Goal: Feedback & Contribution: Submit feedback/report problem

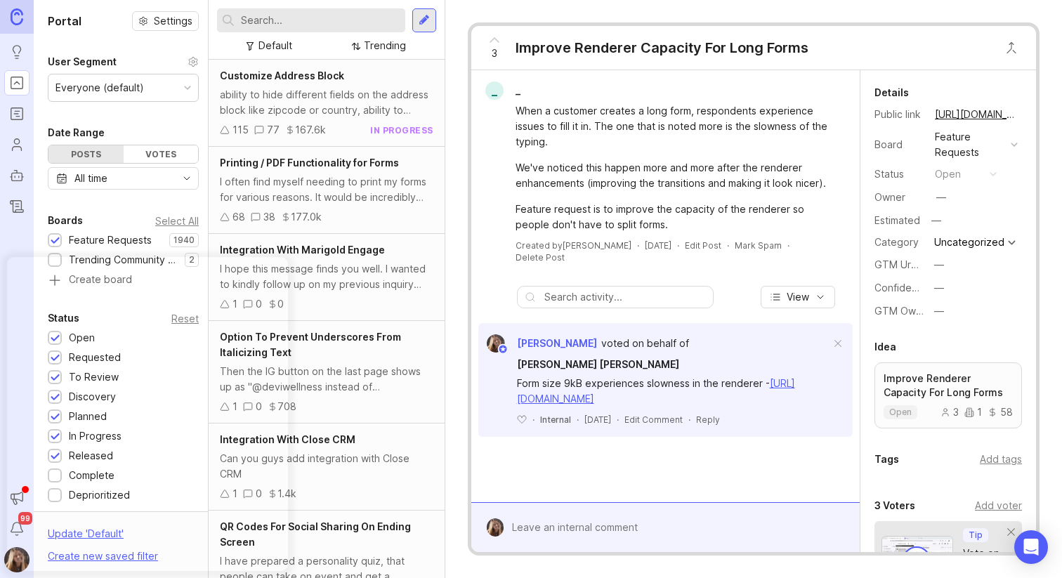
click at [547, 525] on div at bounding box center [675, 527] width 343 height 27
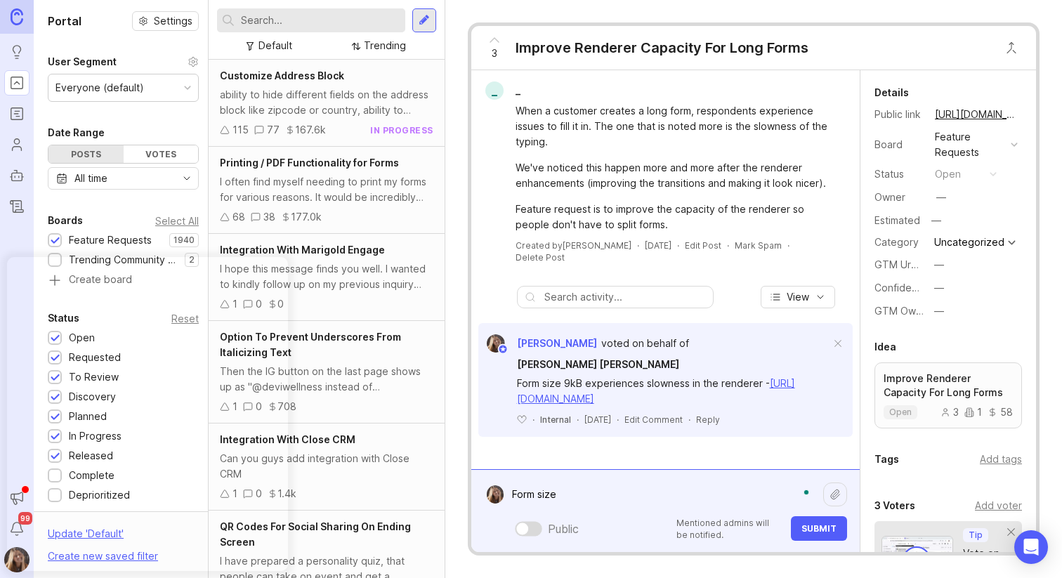
paste textarea "Form object 86.6k - here"
drag, startPoint x: 560, startPoint y: 491, endPoint x: 486, endPoint y: 491, distance: 74.4
click at [487, 491] on form "Form size Form object 86.6k - here Form size Form object 86.6k - here Public Me…" at bounding box center [665, 510] width 388 height 83
click at [608, 491] on textarea "Form object 86.6k - here" at bounding box center [664, 494] width 320 height 27
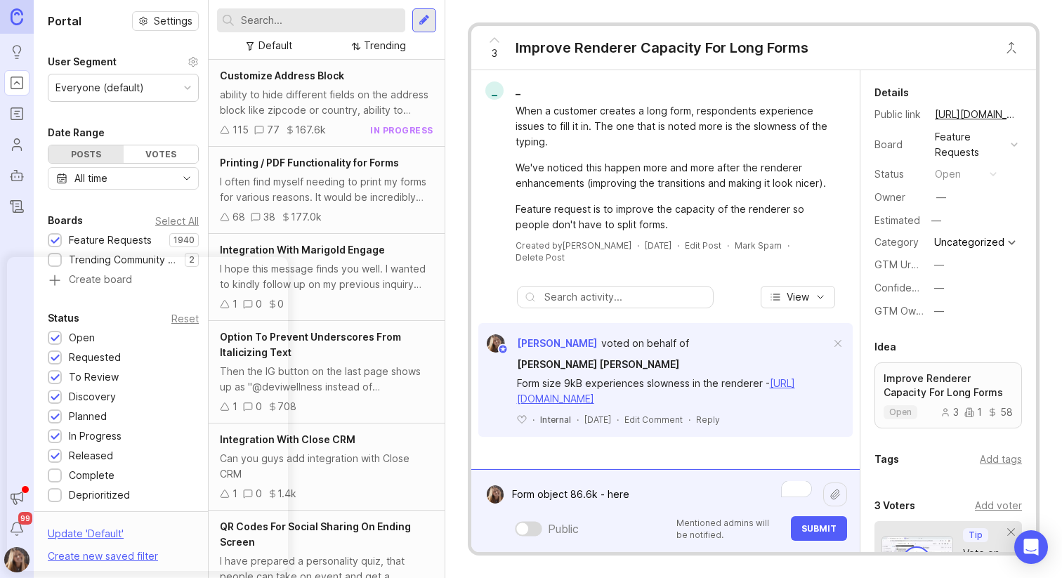
paste textarea "ttps://[DOMAIN_NAME][URL]"
type textarea "Form object 86.6k - [URL][DOMAIN_NAME]"
click at [534, 525] on div at bounding box center [529, 528] width 27 height 15
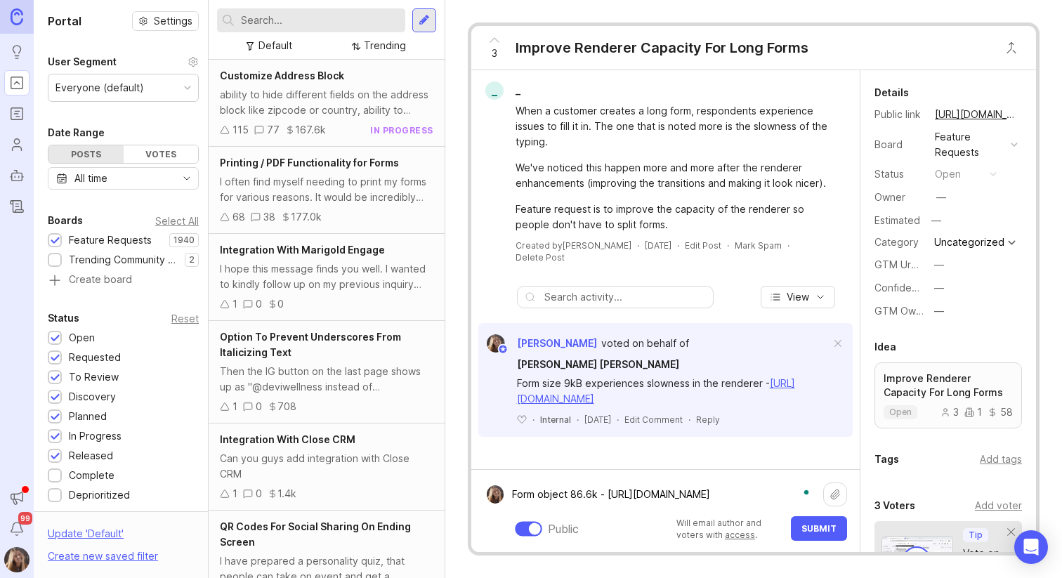
click at [577, 378] on link "[URL][DOMAIN_NAME]" at bounding box center [656, 390] width 278 height 27
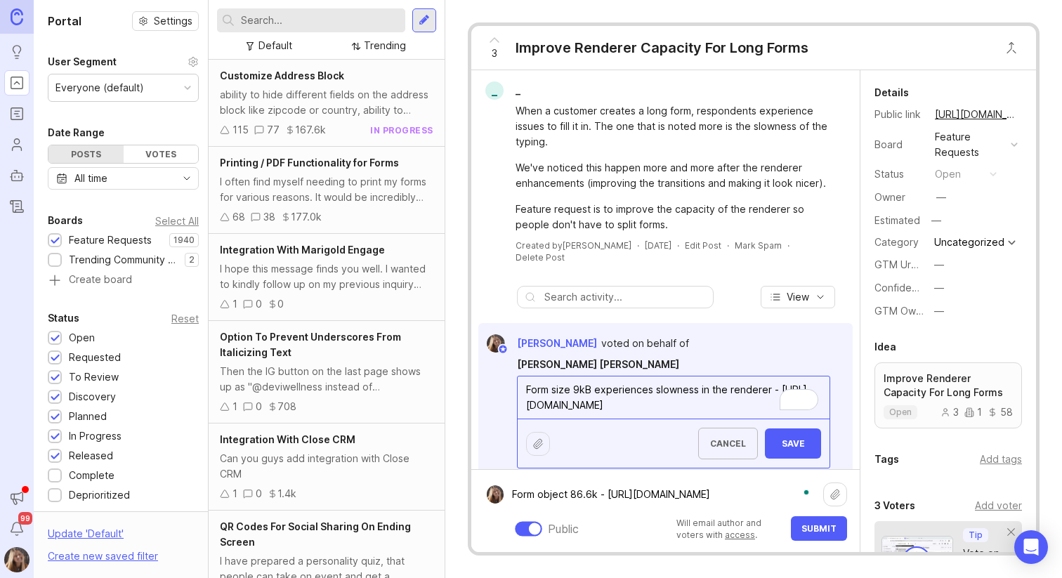
click at [579, 376] on textarea "Form size 9kB experiences slowness in the renderer - [URL][DOMAIN_NAME]" at bounding box center [674, 397] width 312 height 42
type textarea "Form size 91kB experiences slowness in the renderer - [URL][DOMAIN_NAME]"
click at [781, 438] on span "Save" at bounding box center [793, 443] width 34 height 11
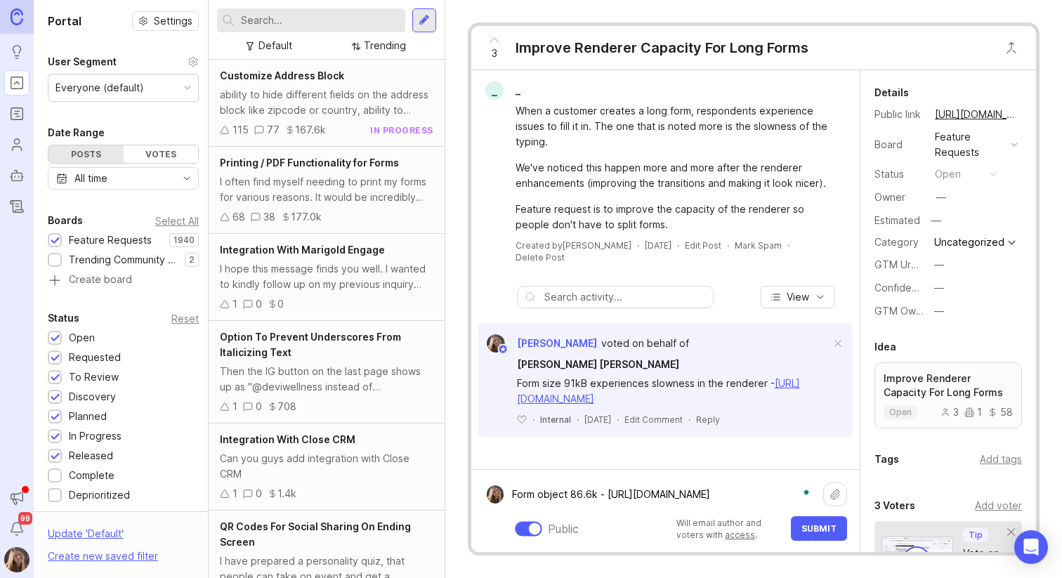
click at [798, 492] on textarea "Form object 86.6k - [URL][DOMAIN_NAME]" at bounding box center [664, 494] width 320 height 27
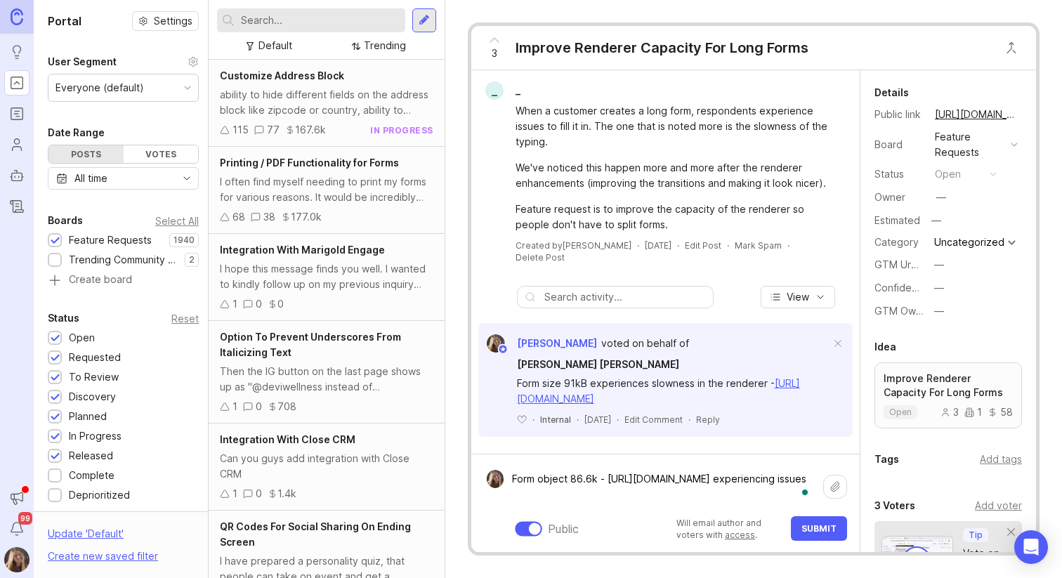
drag, startPoint x: 797, startPoint y: 478, endPoint x: 607, endPoint y: 483, distance: 190.4
click at [607, 483] on textarea "Form object 86.6k - [URL][DOMAIN_NAME] experiencing issues" at bounding box center [664, 487] width 320 height 42
type textarea "Form object 86.6k - [URL][DOMAIN_NAME] experiencing issues"
click at [803, 527] on span "Submit" at bounding box center [818, 528] width 35 height 11
